Goal: Task Accomplishment & Management: Use online tool/utility

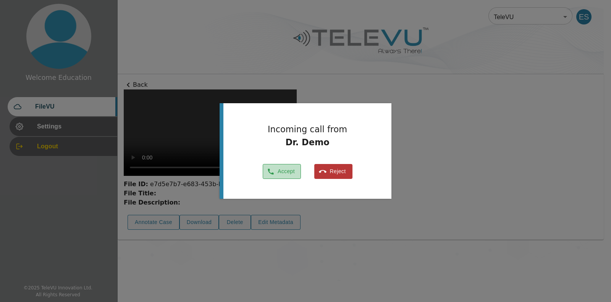
click at [283, 171] on button "Accept" at bounding box center [282, 171] width 38 height 15
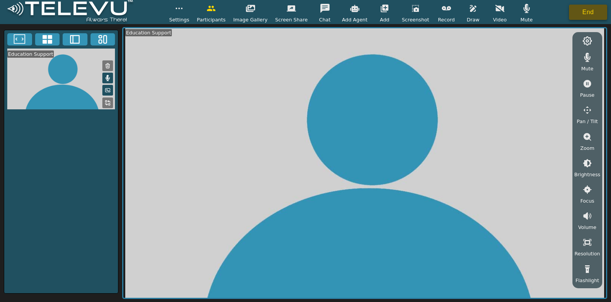
click at [586, 16] on button "End" at bounding box center [588, 12] width 38 height 15
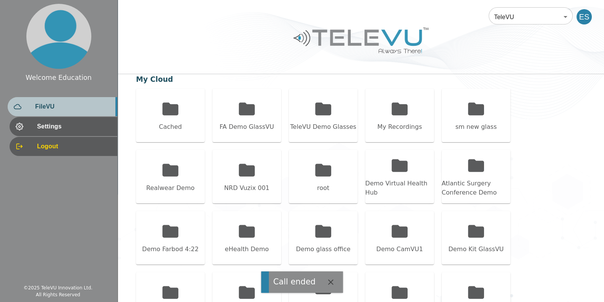
click at [87, 101] on div "FileVU" at bounding box center [63, 106] width 110 height 19
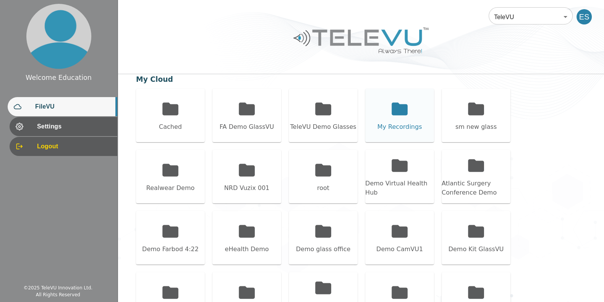
click at [405, 110] on icon at bounding box center [399, 108] width 16 height 13
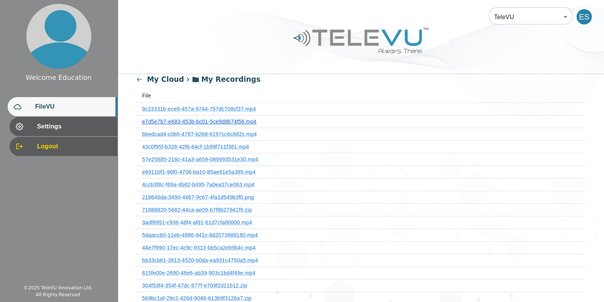
click at [228, 120] on link "e7d5e7b7-e683-453b-bc01-5ce9d8b74f56.mp4" at bounding box center [199, 121] width 114 height 6
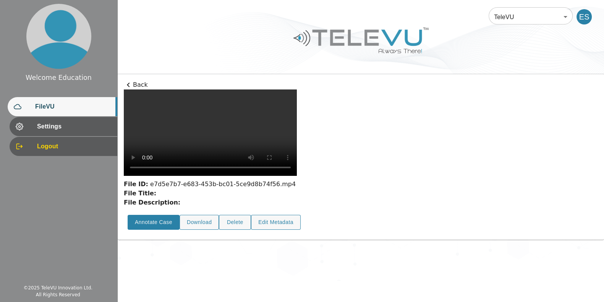
click at [150, 229] on button "Annotate Case" at bounding box center [153, 222] width 52 height 15
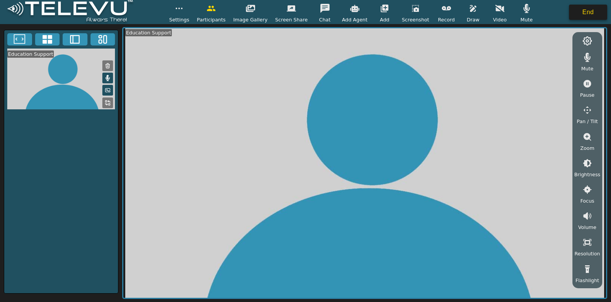
click at [588, 13] on button "End" at bounding box center [588, 12] width 38 height 15
